Goal: Information Seeking & Learning: Learn about a topic

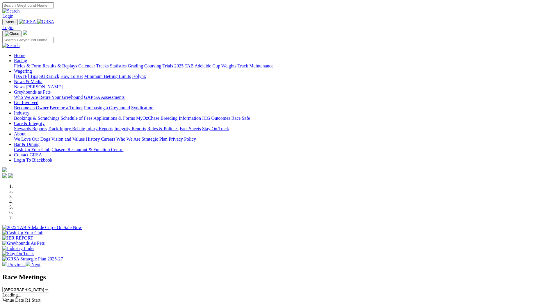
click at [54, 8] on input "Search" at bounding box center [27, 5] width 51 height 6
type input "isabellas blitz"
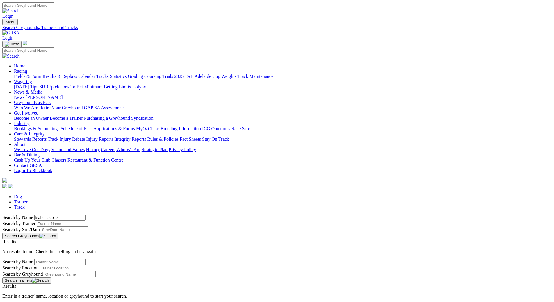
click at [86, 214] on input "isabellas blitz" at bounding box center [59, 217] width 51 height 6
type input "[PERSON_NAME]'s blitz"
click at [58, 233] on button "Search Greyhounds" at bounding box center [30, 236] width 56 height 6
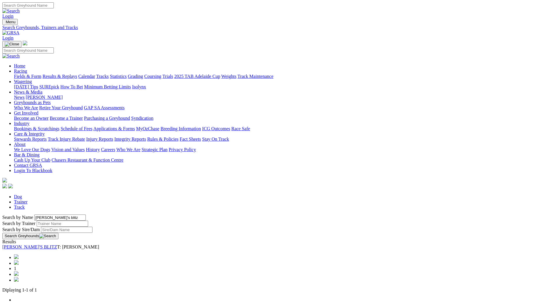
click at [57, 244] on link "[PERSON_NAME]'S BLITZ" at bounding box center [29, 246] width 55 height 5
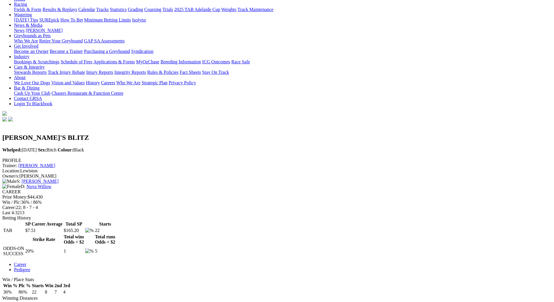
scroll to position [116, 0]
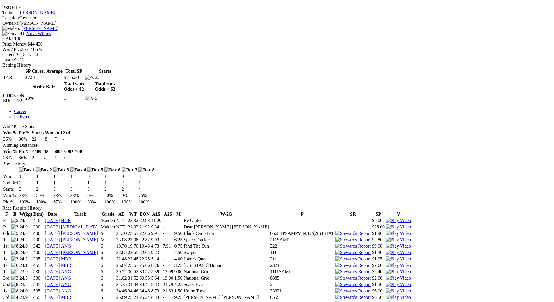
scroll to position [232, 0]
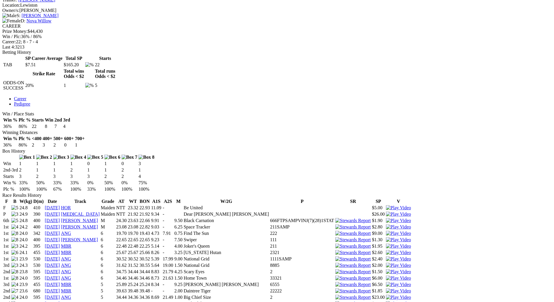
click at [386, 256] on img at bounding box center [398, 258] width 25 height 5
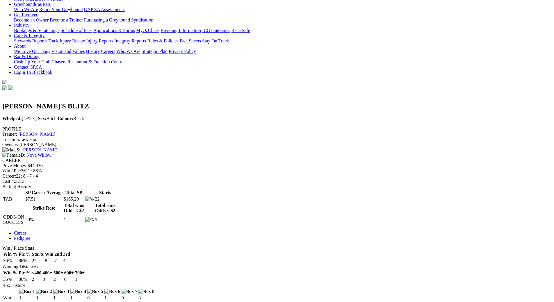
scroll to position [58, 0]
